Goal: Information Seeking & Learning: Learn about a topic

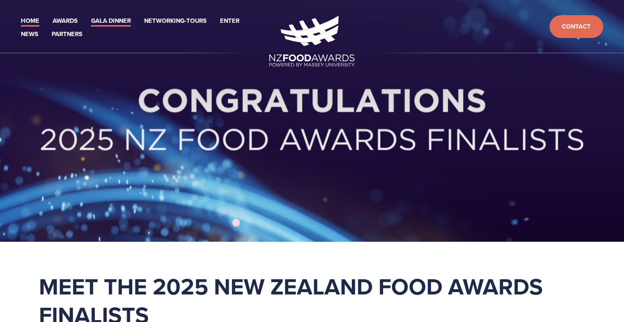
click at [118, 21] on link "Gala Dinner" at bounding box center [111, 21] width 40 height 11
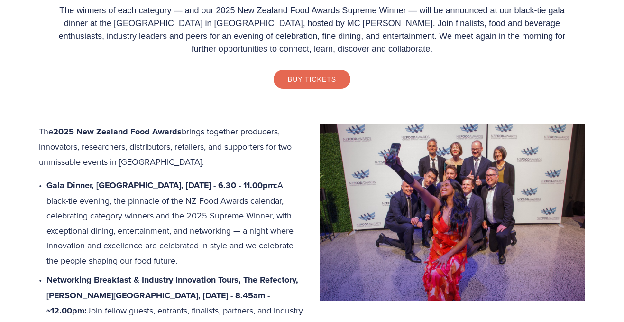
scroll to position [322, 0]
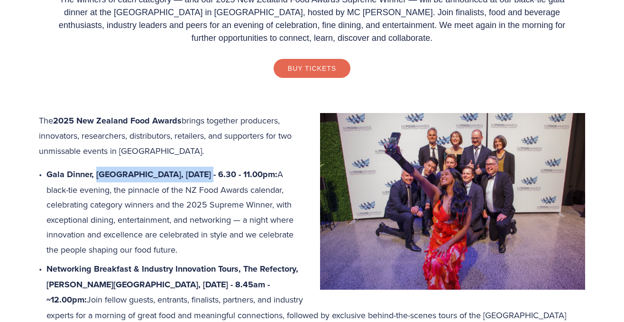
drag, startPoint x: 97, startPoint y: 175, endPoint x: 198, endPoint y: 174, distance: 101.5
click at [199, 174] on strong "Gala Dinner, Central Energy Trust Arena, Thursday 16 October - 6.30 - 11.00pm:" at bounding box center [161, 174] width 231 height 12
copy strong "Central Energy Trust Arena"
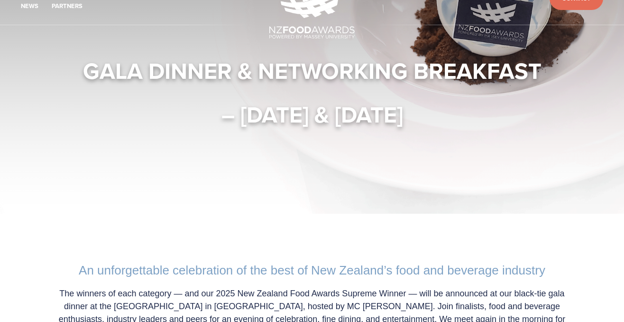
scroll to position [0, 0]
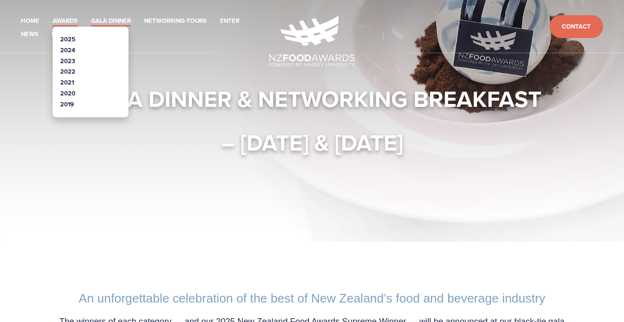
click at [65, 22] on link "Awards" at bounding box center [65, 21] width 25 height 11
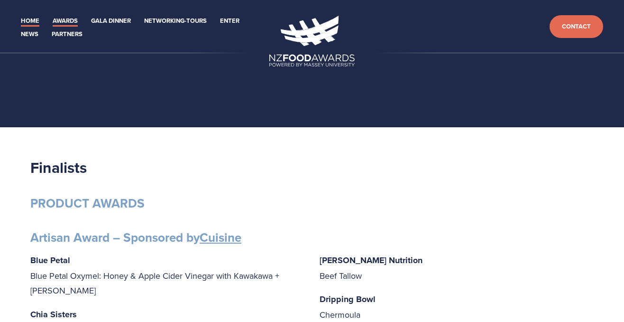
click at [28, 23] on link "Home" at bounding box center [30, 21] width 18 height 11
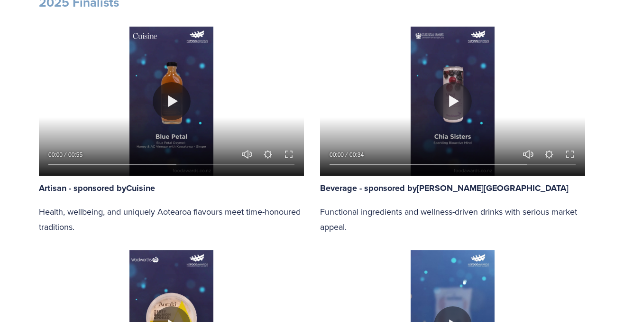
scroll to position [918, 0]
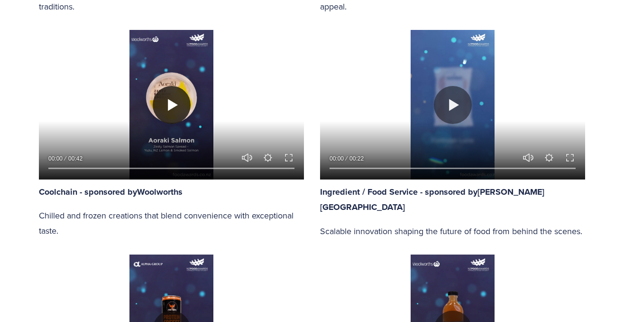
click at [174, 103] on button "Play" at bounding box center [172, 105] width 38 height 38
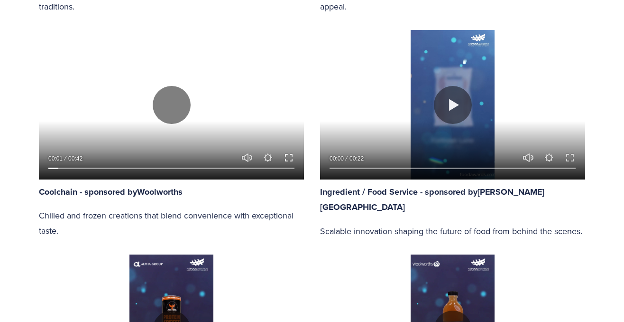
click at [286, 157] on button "Exit fullscreen Enter fullscreen" at bounding box center [288, 157] width 11 height 11
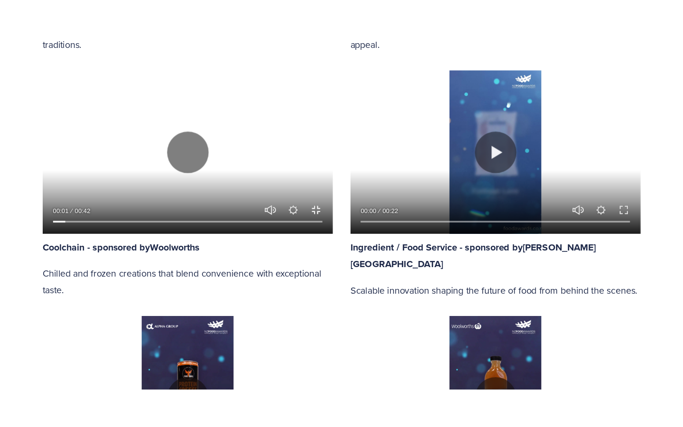
scroll to position [996, 0]
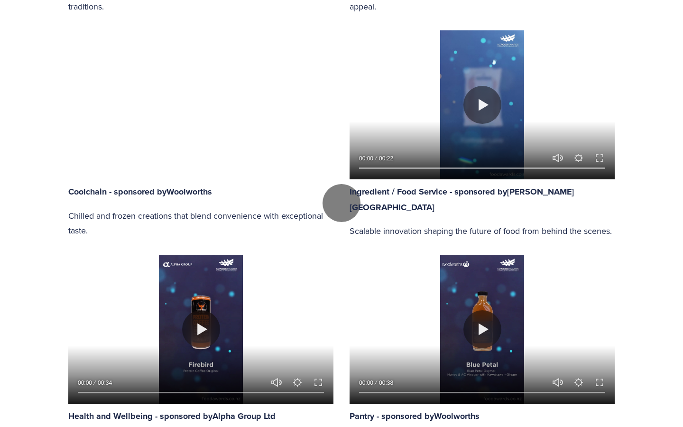
click at [72, 321] on div at bounding box center [341, 203] width 683 height 1759
drag, startPoint x: 93, startPoint y: 414, endPoint x: 192, endPoint y: 417, distance: 98.7
drag, startPoint x: 192, startPoint y: 417, endPoint x: 270, endPoint y: 412, distance: 77.9
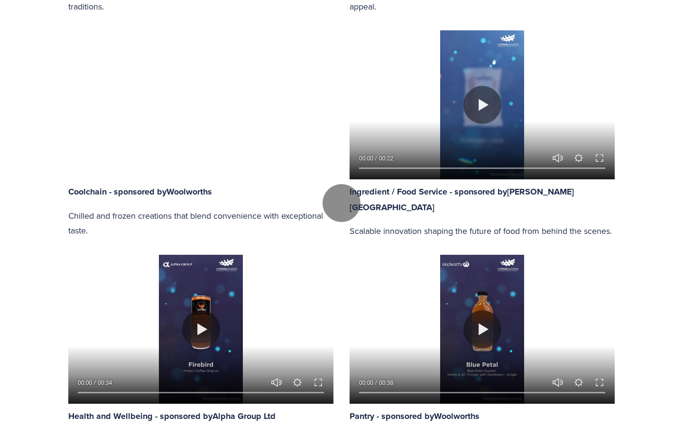
type input "63.91"
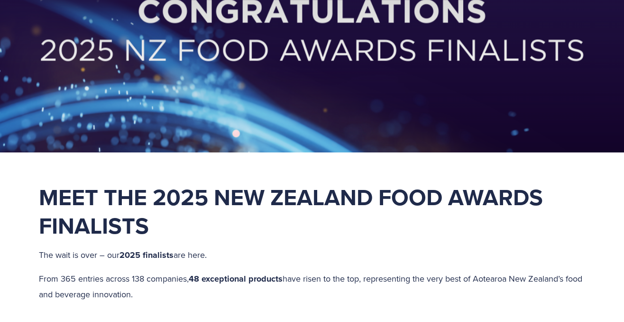
scroll to position [0, 0]
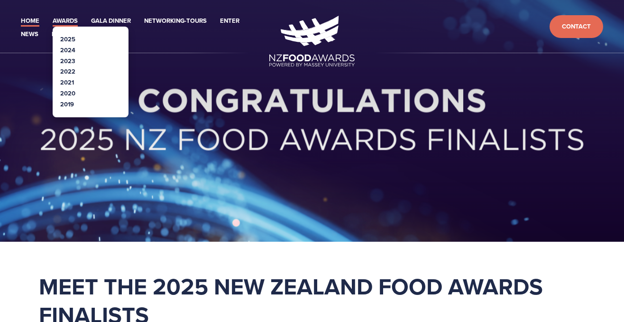
click at [72, 22] on link "Awards" at bounding box center [65, 21] width 25 height 11
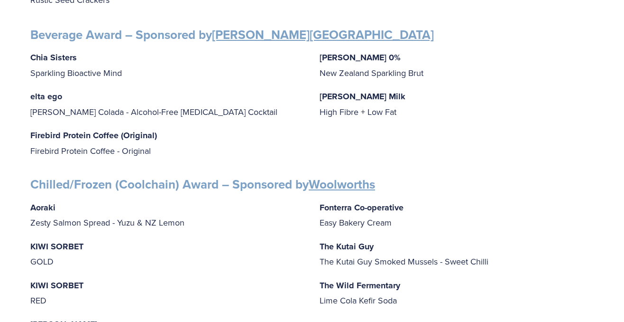
scroll to position [465, 0]
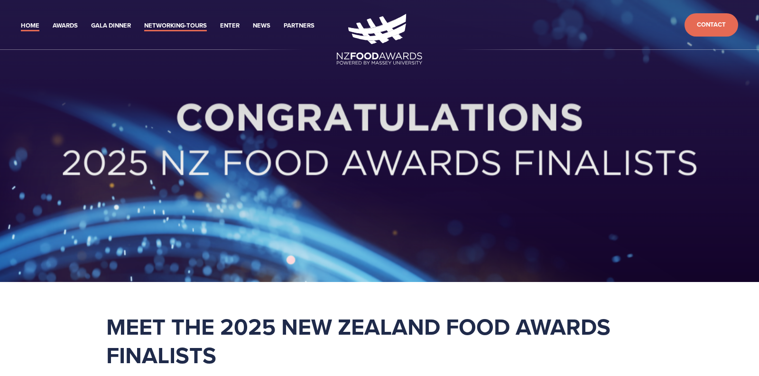
click at [193, 25] on link "Networking-Tours" at bounding box center [175, 25] width 63 height 11
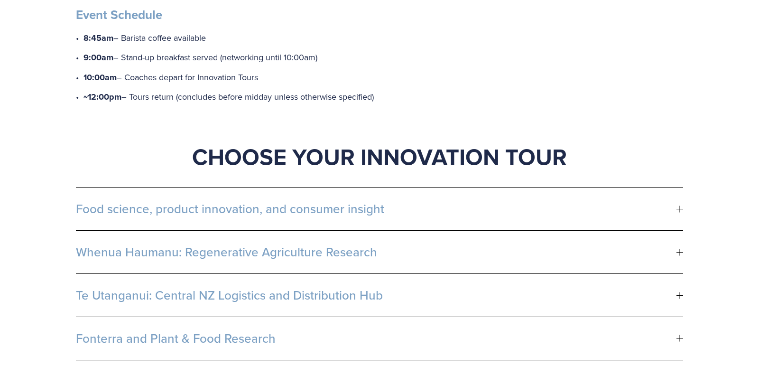
scroll to position [442, 0]
click at [680, 205] on div at bounding box center [679, 208] width 7 height 7
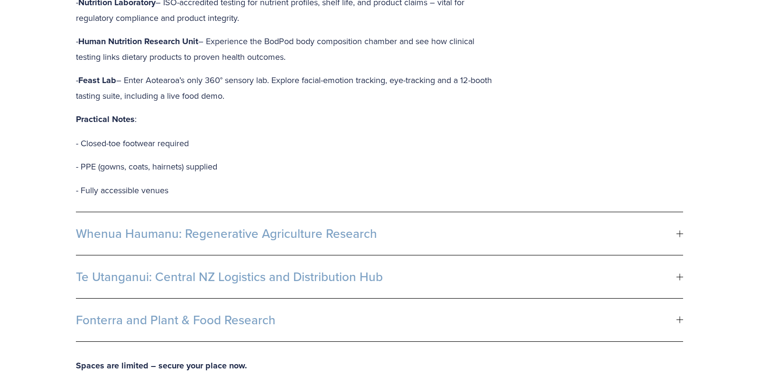
scroll to position [780, 0]
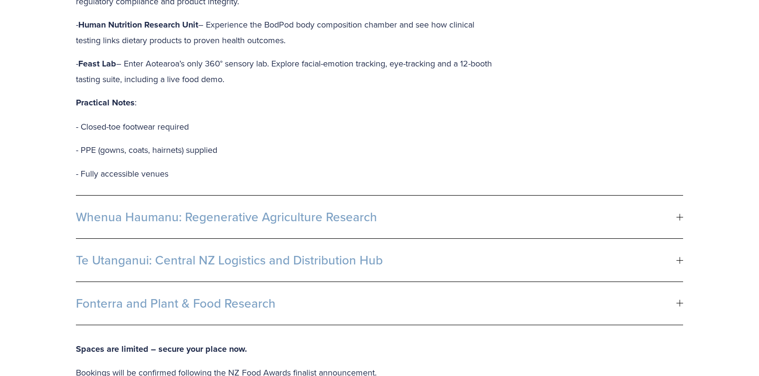
click at [680, 213] on div at bounding box center [680, 216] width 0 height 7
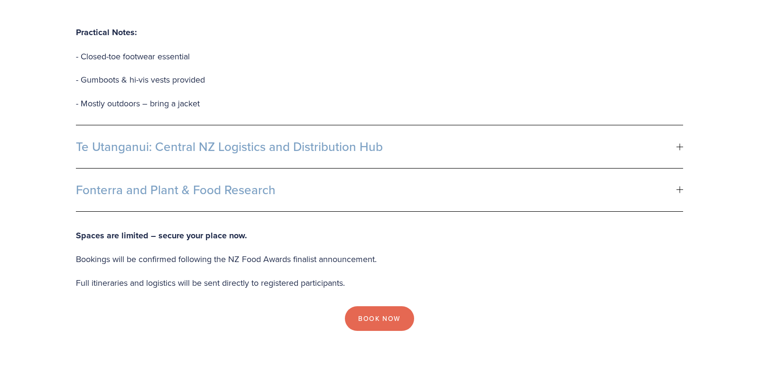
scroll to position [1155, 0]
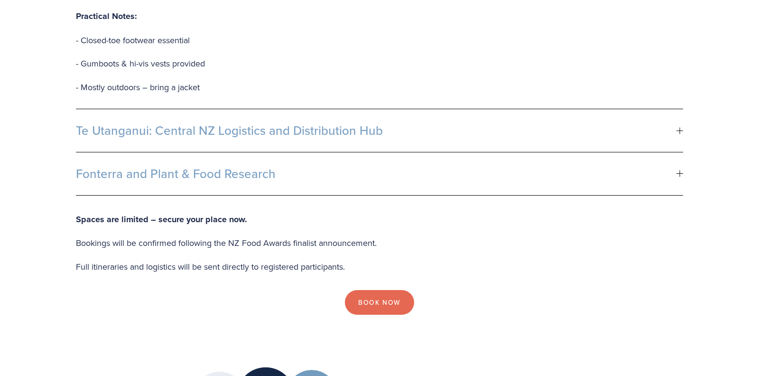
click at [388, 123] on span "Te Utanganui: Central NZ Logistics and Distribution Hub" at bounding box center [376, 130] width 600 height 14
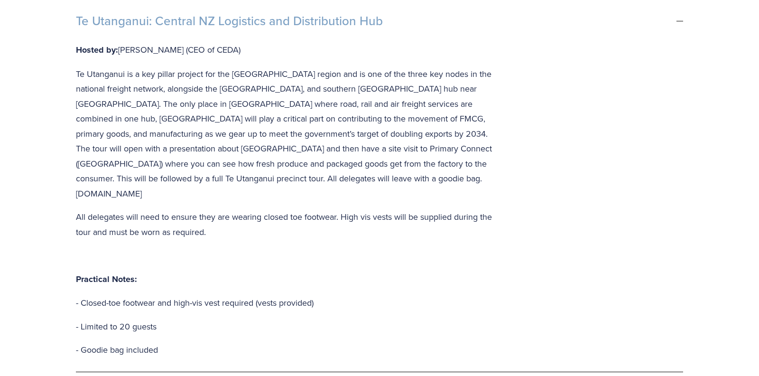
scroll to position [631, 0]
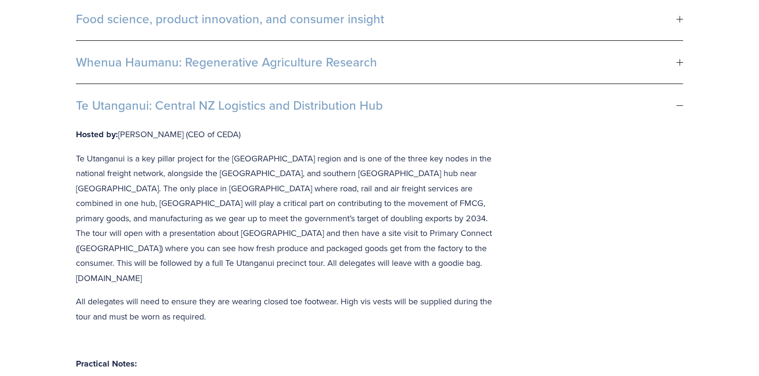
drag, startPoint x: 391, startPoint y: 85, endPoint x: 299, endPoint y: 84, distance: 91.5
click at [303, 98] on span "Te Utanganui: Central NZ Logistics and Distribution Hub" at bounding box center [376, 105] width 600 height 14
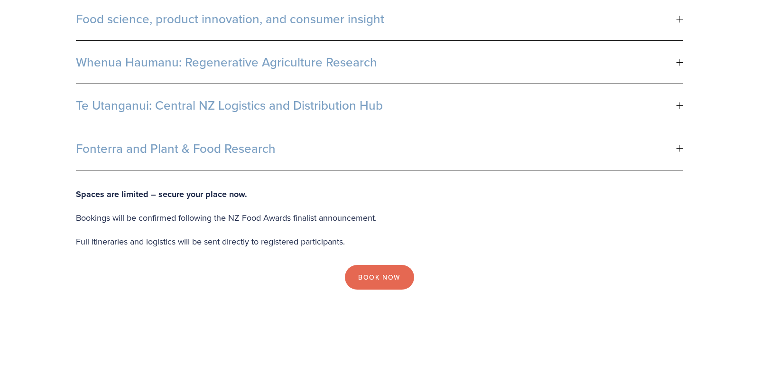
drag, startPoint x: 382, startPoint y: 88, endPoint x: 242, endPoint y: 88, distance: 139.4
click at [243, 98] on span "Te Utanganui: Central NZ Logistics and Distribution Hub" at bounding box center [376, 105] width 600 height 14
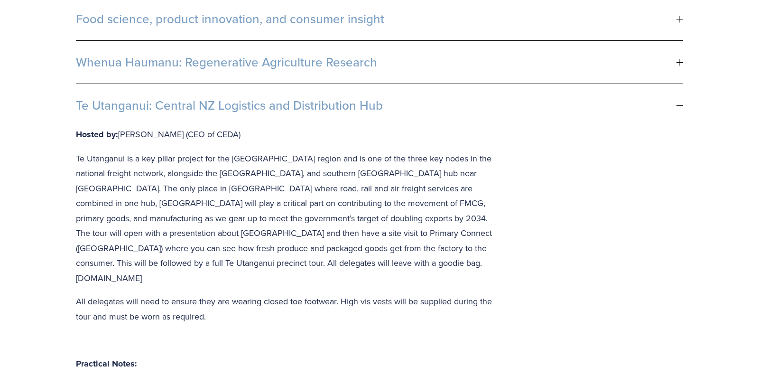
drag, startPoint x: 77, startPoint y: 89, endPoint x: 189, endPoint y: 100, distance: 112.0
click at [189, 100] on button "Te Utanganui: Central NZ Logistics and Distribution Hub" at bounding box center [379, 105] width 607 height 43
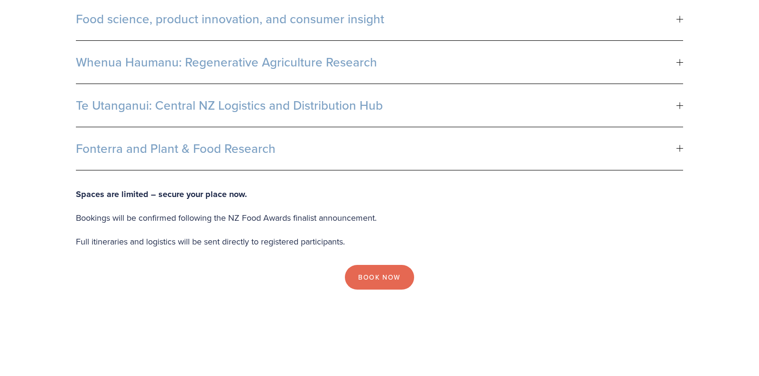
click at [205, 98] on span "Te Utanganui: Central NZ Logistics and Distribution Hub" at bounding box center [376, 105] width 600 height 14
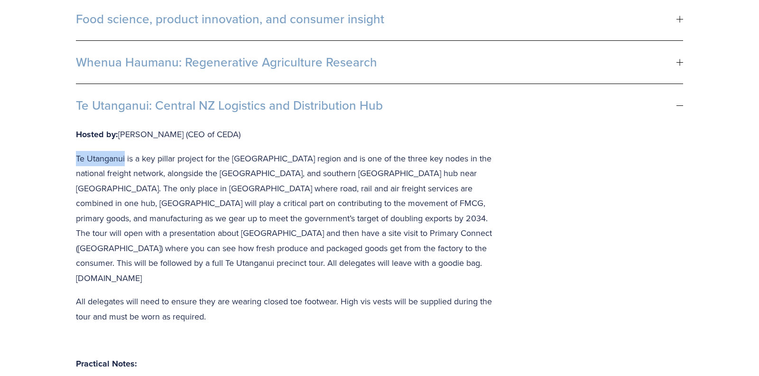
drag, startPoint x: 77, startPoint y: 145, endPoint x: 125, endPoint y: 144, distance: 47.9
click at [125, 151] on p "Te Utanganui is a key pillar project for the Manawatū region and is one of the …" at bounding box center [288, 218] width 425 height 135
copy p "Te Utanganui"
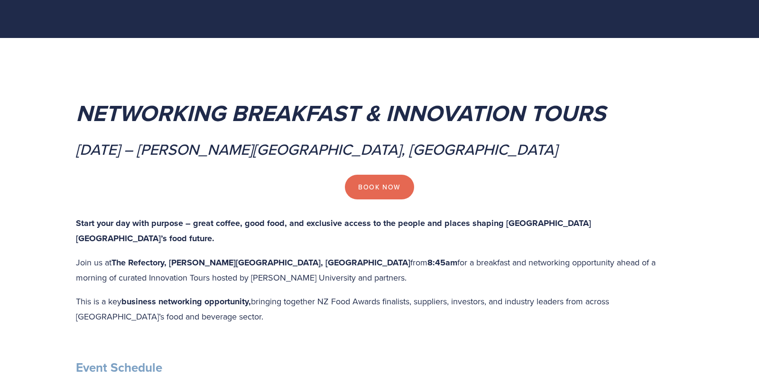
scroll to position [0, 0]
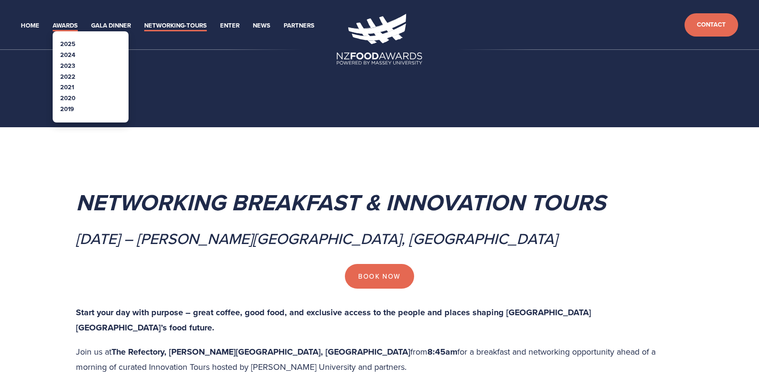
click at [72, 23] on link "Awards" at bounding box center [65, 25] width 25 height 11
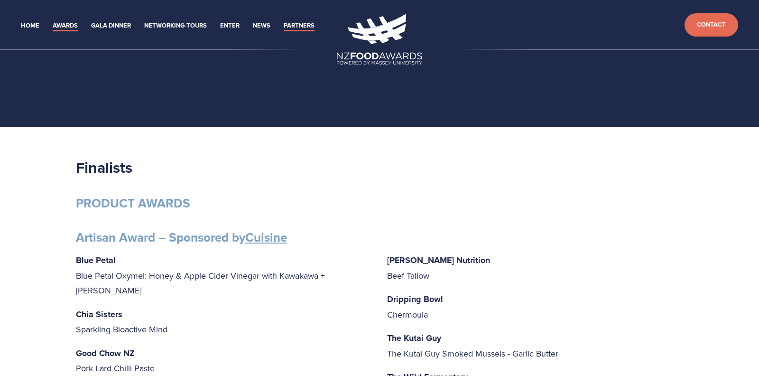
click at [304, 24] on link "Partners" at bounding box center [299, 25] width 31 height 11
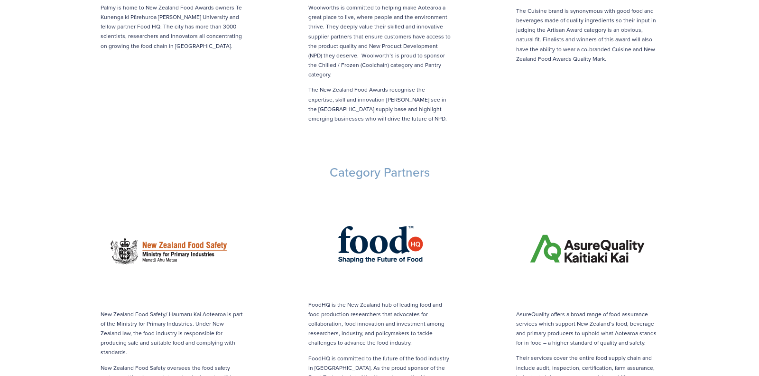
scroll to position [824, 0]
